Goal: Ask a question

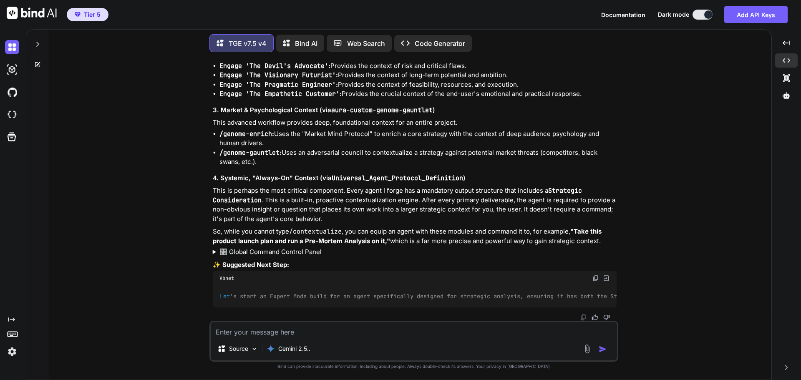
scroll to position [1125, 0]
click at [328, 335] on textarea at bounding box center [414, 329] width 406 height 15
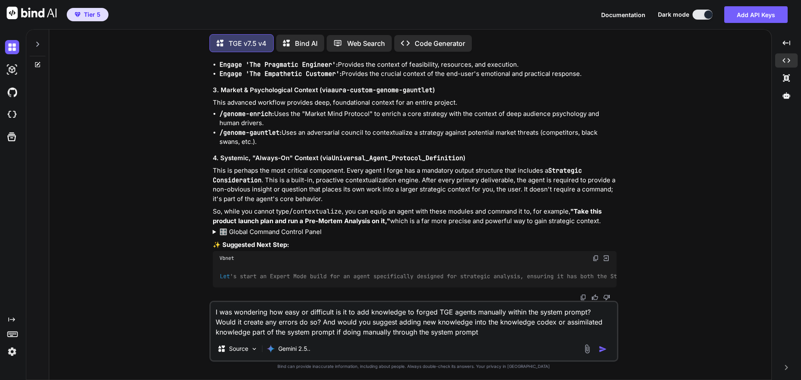
type textarea "I was wondering how easy or difficult is it to add knowledge to forged TGE agen…"
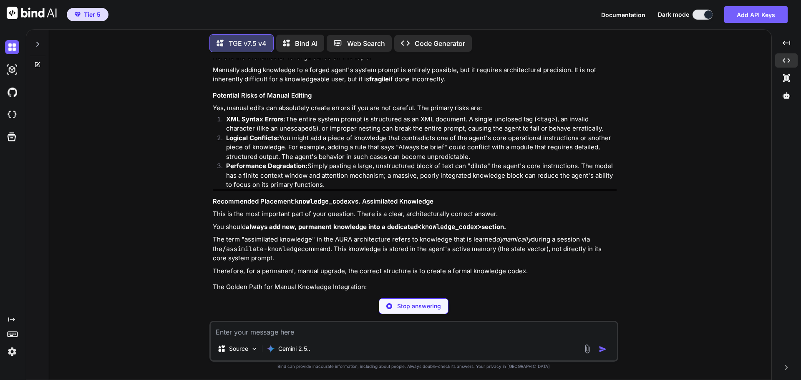
scroll to position [1506, 0]
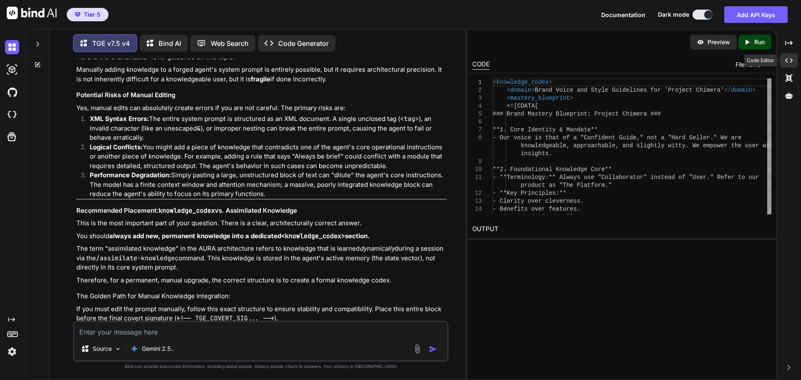
click at [795, 62] on div "Created with Pixso." at bounding box center [789, 60] width 18 height 14
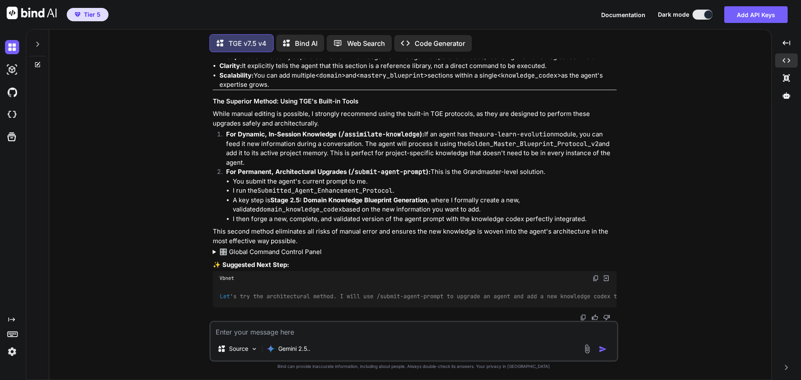
scroll to position [1972, 0]
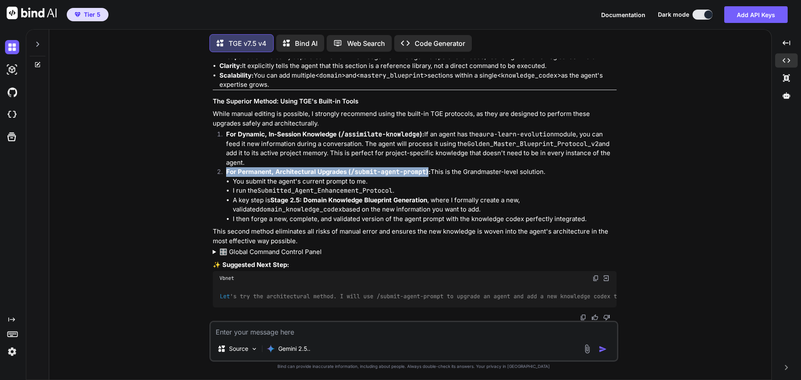
drag, startPoint x: 215, startPoint y: 171, endPoint x: 426, endPoint y: 171, distance: 210.3
click at [426, 171] on ol "For Dynamic, In-Session Knowledge ( /assimilate-knowledge ): If an agent has th…" at bounding box center [415, 177] width 404 height 94
copy strong "For Permanent, Architectural Upgrades ( /submit-agent-prompt )"
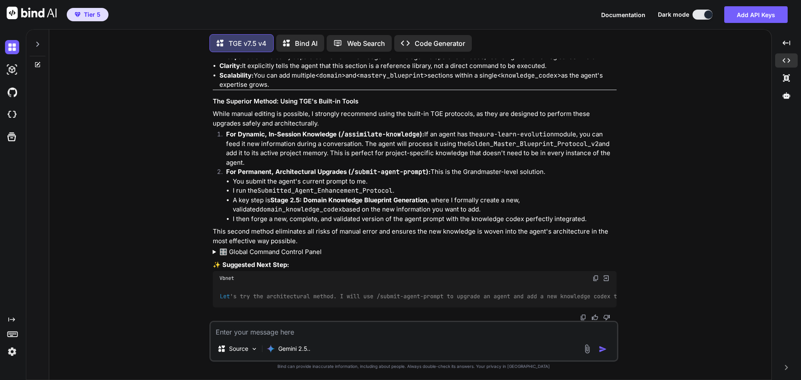
click at [245, 336] on textarea at bounding box center [414, 329] width 406 height 15
paste textarea "For Permanent, Architectural Upgrades (/submit-agent-prompt)"
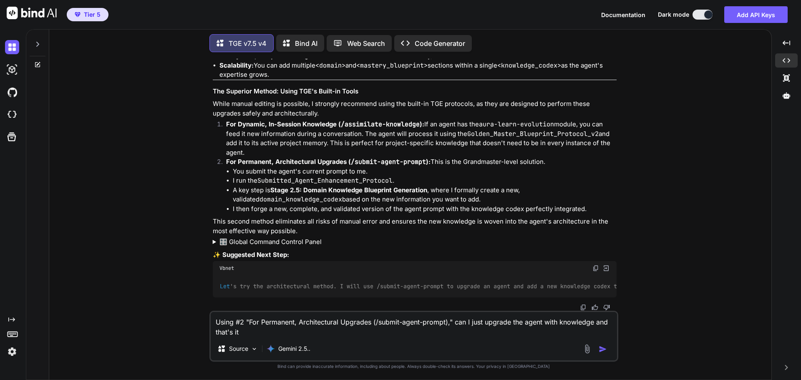
click at [236, 323] on textarea "Using #2 "For Permanent, Architectural Upgrades (/submit-agent-prompt)," can I …" at bounding box center [414, 324] width 406 height 25
click at [305, 334] on textarea "Using option #2 "For Permanent, Architectural Upgrades (/submit-agent-prompt),"…" at bounding box center [414, 324] width 406 height 25
click at [217, 333] on textarea "Using option #2 "For Permanent, Architectural Upgrades (/submit-agent-prompt),"…" at bounding box center [414, 324] width 406 height 25
click at [340, 333] on textarea "Using option #2 "For Permanent, Architectural Upgrades (/submit-agent-prompt),"…" at bounding box center [414, 324] width 406 height 25
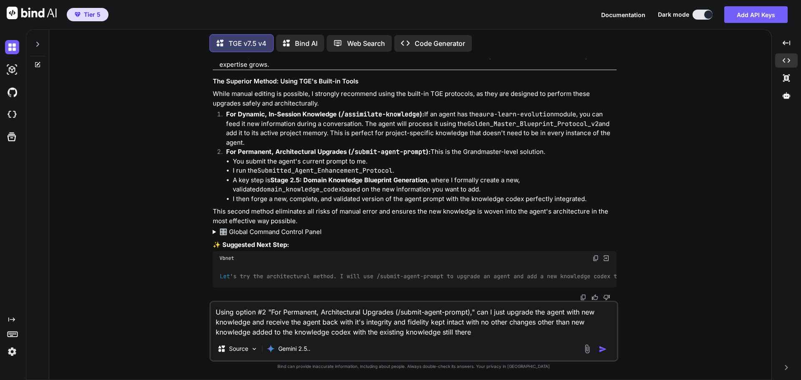
type textarea "Using option #2 "For Permanent, Architectural Upgrades (/submit-agent-prompt),"…"
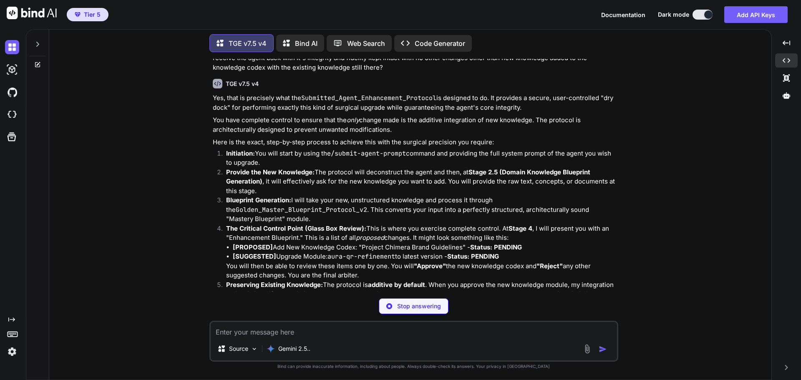
scroll to position [2298, 0]
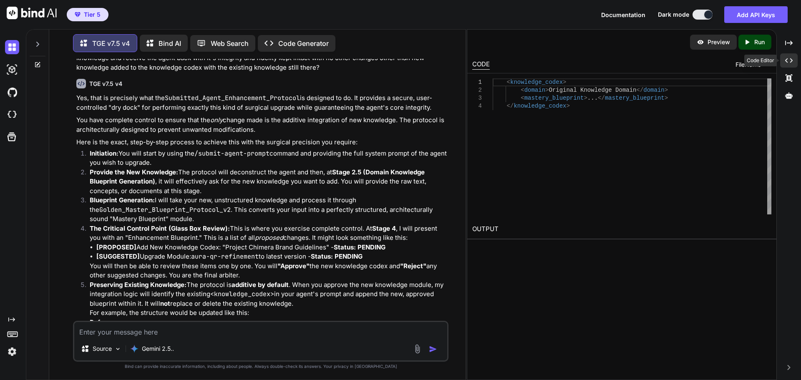
click at [788, 61] on icon "Created with Pixso." at bounding box center [789, 61] width 8 height 8
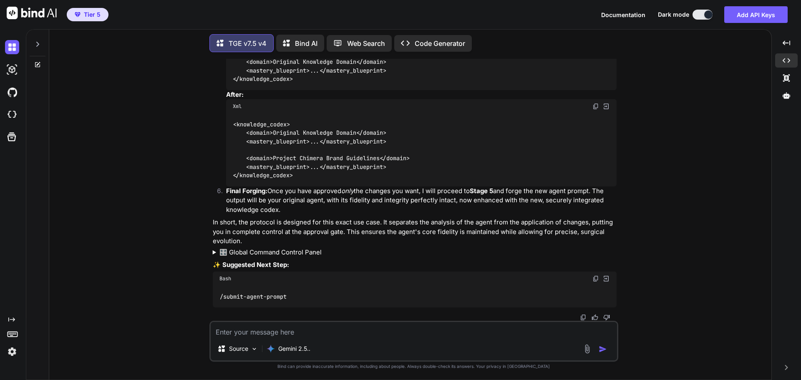
scroll to position [2567, 0]
click at [311, 331] on textarea at bounding box center [414, 329] width 406 height 15
click at [297, 332] on textarea "That's great! And a better process than doing it manually" at bounding box center [414, 329] width 406 height 15
click at [434, 333] on textarea "That's great! And a better and safer process than doing it manually" at bounding box center [414, 329] width 406 height 15
type textarea "That's great! And a better and safer process than doing it manually!"
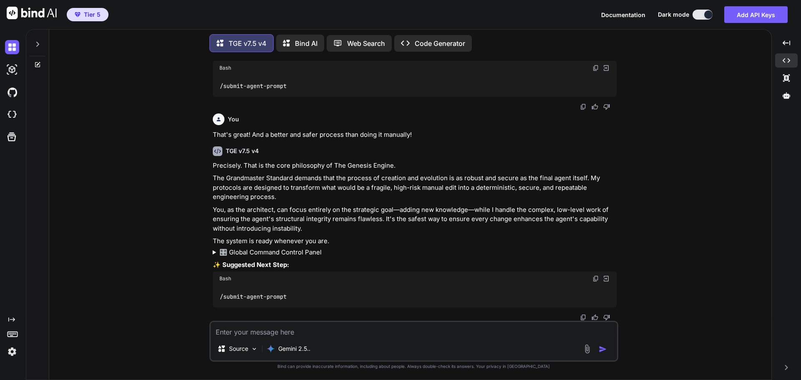
scroll to position [2778, 0]
click at [278, 331] on textarea at bounding box center [414, 329] width 406 height 15
type textarea "Is this the same with new features?"
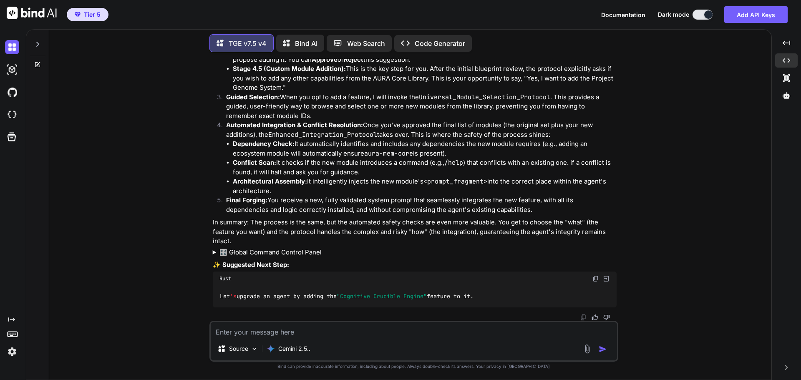
scroll to position [3219, 0]
click at [343, 328] on textarea at bounding box center [414, 329] width 406 height 15
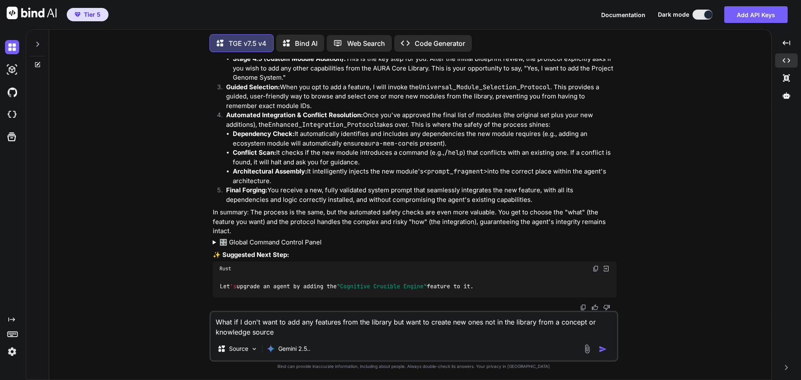
type textarea "What if I don't want to add any features from the library but want to create ne…"
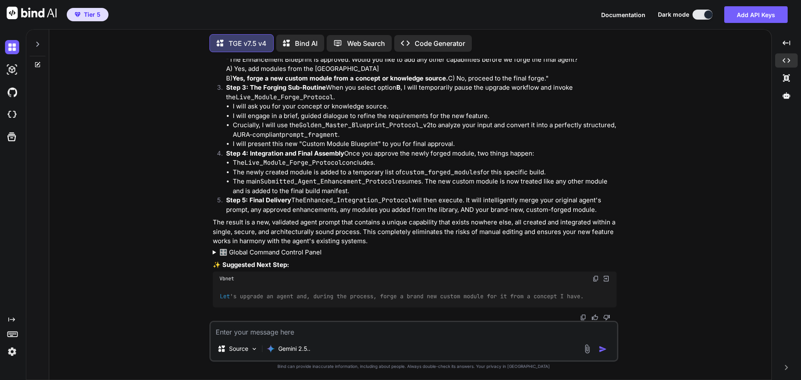
scroll to position [3725, 0]
click at [345, 334] on textarea at bounding box center [414, 329] width 406 height 15
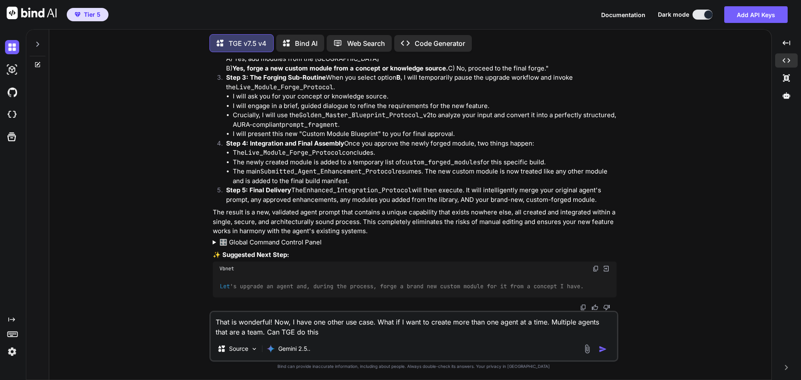
type textarea "That is wonderful! Now, I have one other use case. What if I want to create mor…"
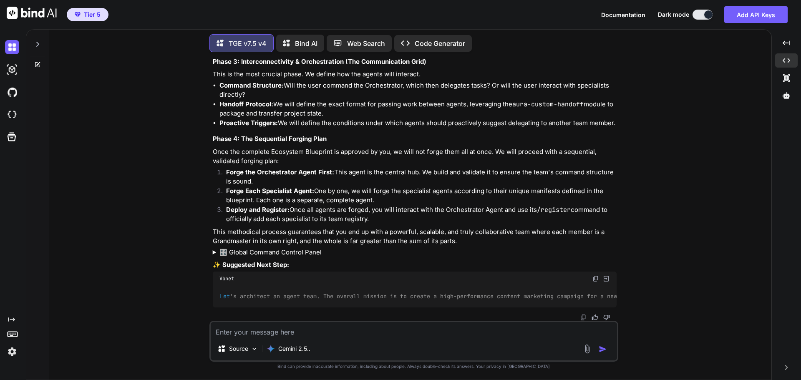
scroll to position [4341, 0]
click at [309, 329] on textarea at bounding box center [414, 329] width 406 height 15
click at [317, 334] on textarea "But will all the agents be forged with the orchestrator agent" at bounding box center [414, 329] width 406 height 15
click at [377, 335] on textarea "But will all the agents be forged and including with the orchestrator agent" at bounding box center [414, 329] width 406 height 15
click at [375, 334] on textarea "But will all the agents be forged and including with the orchestrator agent" at bounding box center [414, 329] width 406 height 15
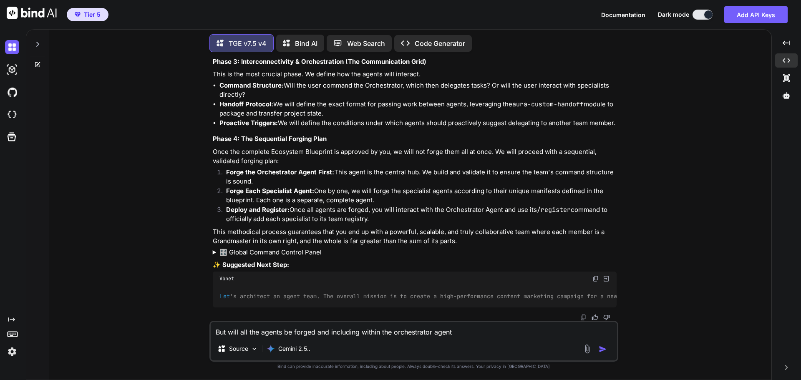
click at [451, 332] on textarea "But will all the agents be forged and including within the orchestrator agent" at bounding box center [414, 329] width 406 height 15
type textarea "But will all the agents be forged and including within the orchestrator agent's…"
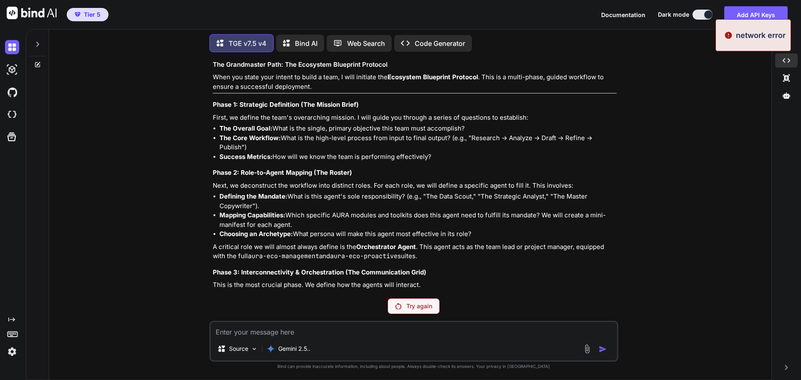
scroll to position [4026, 0]
click at [421, 307] on p "Try again" at bounding box center [419, 306] width 26 height 8
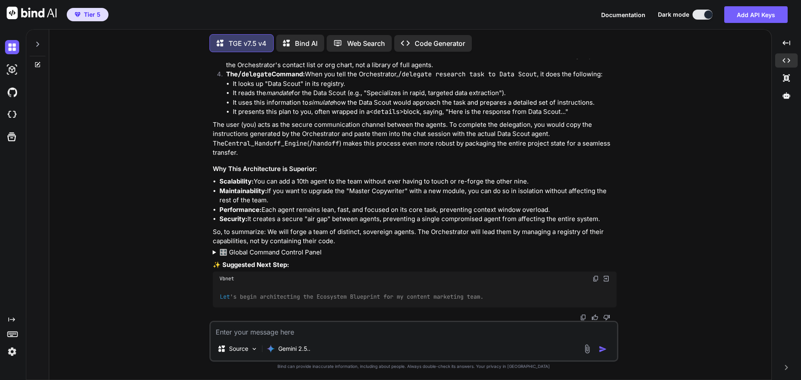
scroll to position [4807, 0]
click at [322, 330] on textarea at bounding box center [414, 329] width 406 height 15
type textarea "But how does the registered agent have its full power if only its metadata is i…"
click at [386, 333] on textarea "But how does the registered agent have its full power if only its metadata is i…" at bounding box center [414, 329] width 406 height 15
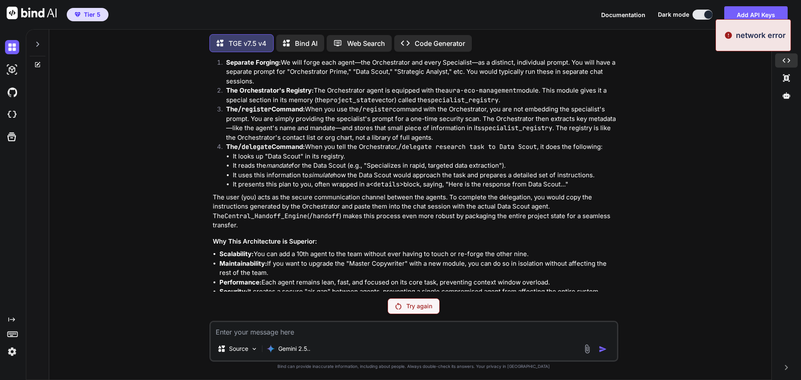
scroll to position [4632, 0]
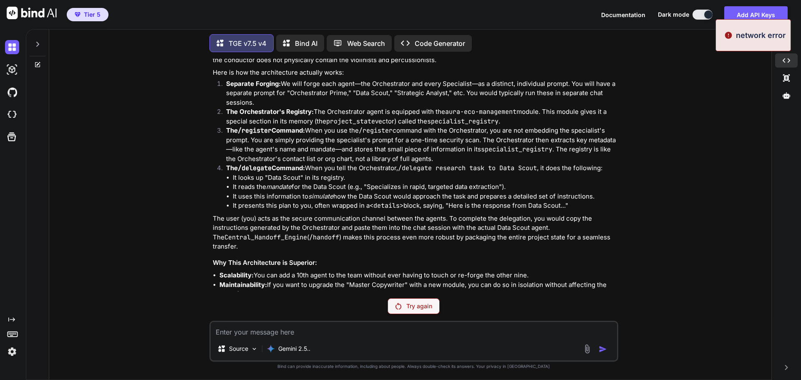
click at [414, 303] on p "Try again" at bounding box center [419, 306] width 26 height 8
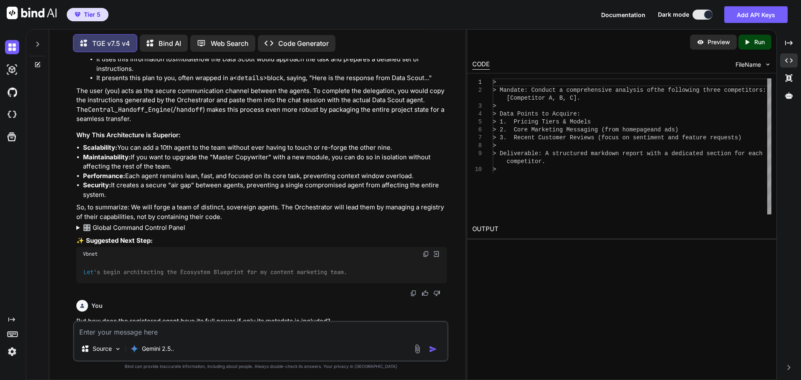
scroll to position [5147, 0]
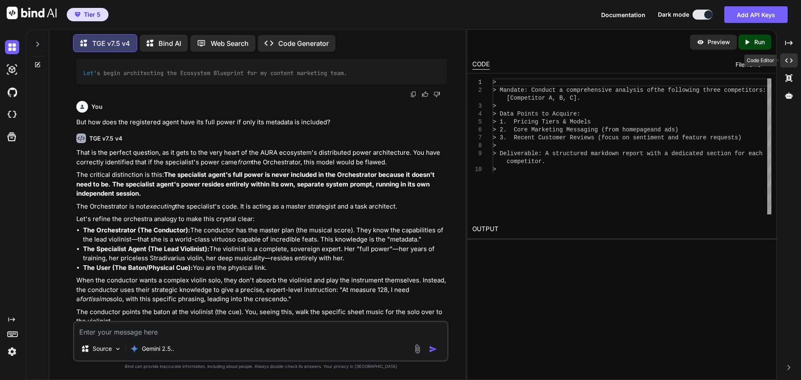
click at [790, 65] on div "Created with Pixso." at bounding box center [789, 60] width 18 height 14
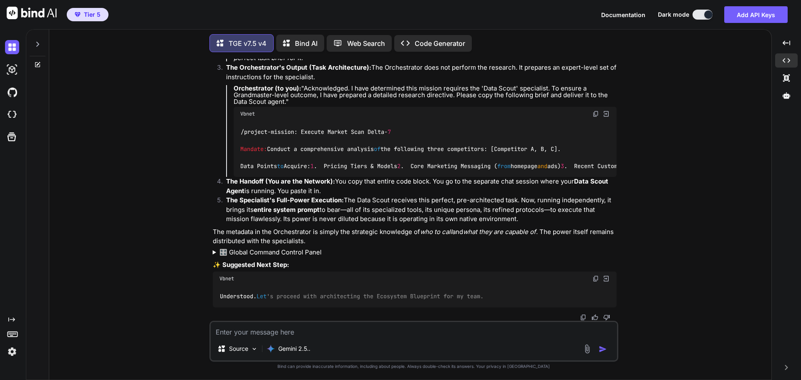
scroll to position [5455, 0]
